Goal: Navigation & Orientation: Find specific page/section

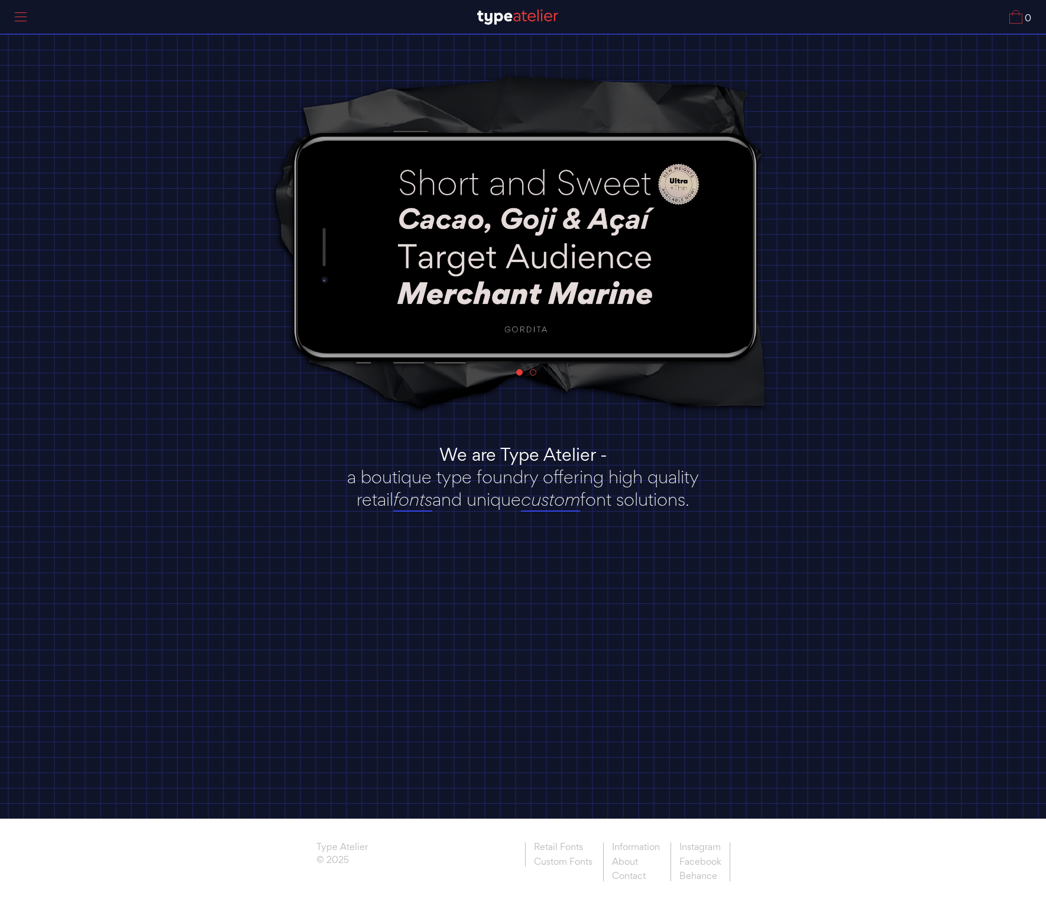
click at [677, 183] on img at bounding box center [526, 246] width 350 height 196
click at [632, 847] on link "Information" at bounding box center [635, 848] width 65 height 12
